Goal: Information Seeking & Learning: Understand process/instructions

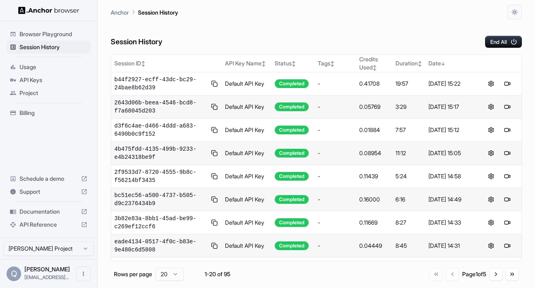
click at [62, 215] on span "Documentation" at bounding box center [49, 212] width 58 height 8
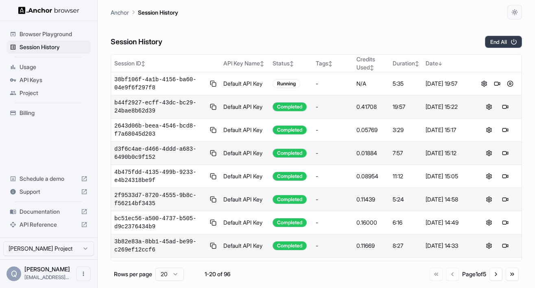
click at [516, 39] on icon "button" at bounding box center [513, 41] width 7 height 7
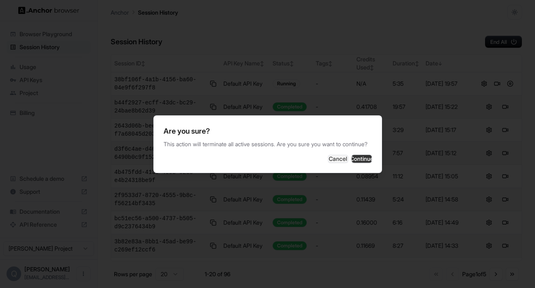
click at [351, 157] on button "Continue" at bounding box center [361, 159] width 20 height 8
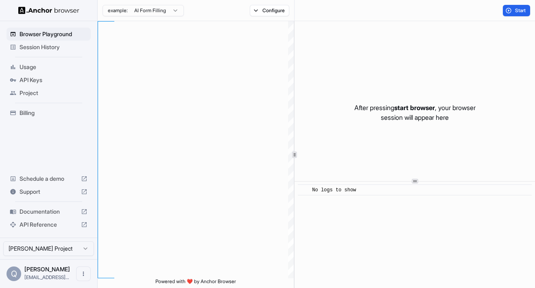
scroll to position [51, 0]
